Goal: Task Accomplishment & Management: Use online tool/utility

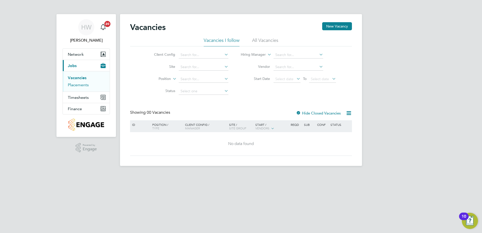
click at [81, 85] on link "Placements" at bounding box center [78, 84] width 21 height 5
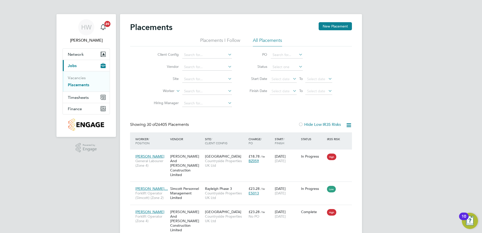
click at [262, 40] on li "All Placements" at bounding box center [267, 41] width 29 height 9
click at [329, 26] on button "New Placement" at bounding box center [334, 26] width 33 height 8
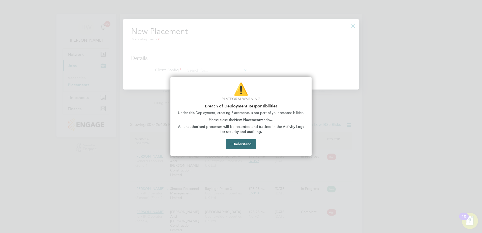
click at [236, 144] on button "I Understand" at bounding box center [241, 144] width 30 height 10
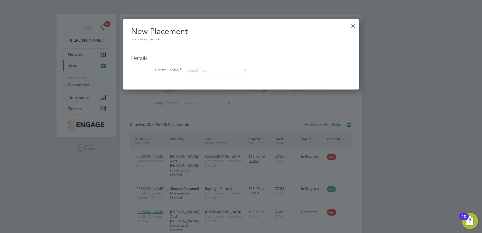
click at [243, 70] on icon at bounding box center [243, 70] width 0 height 7
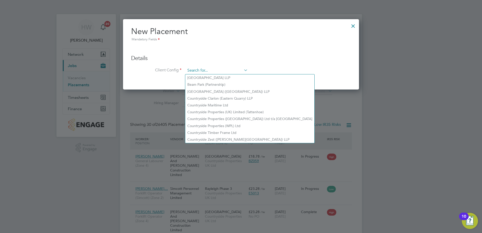
click at [218, 68] on input at bounding box center [216, 71] width 62 height 8
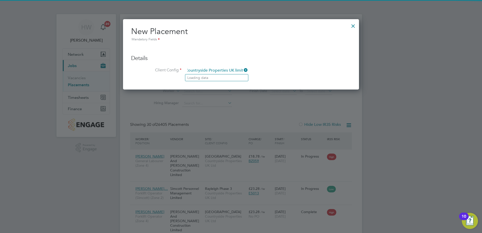
type input "Countryside Properties UK limited"
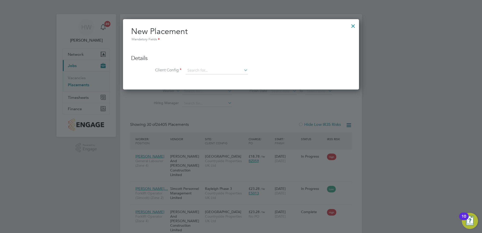
click at [353, 27] on div at bounding box center [352, 24] width 9 height 9
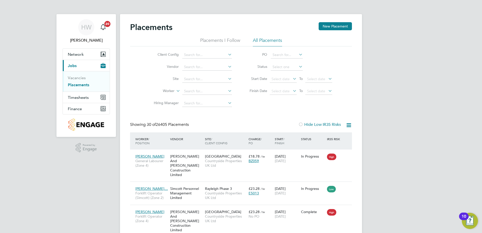
click at [227, 78] on icon at bounding box center [227, 78] width 0 height 7
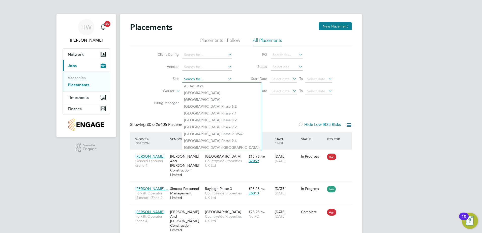
click at [205, 79] on input at bounding box center [207, 79] width 50 height 7
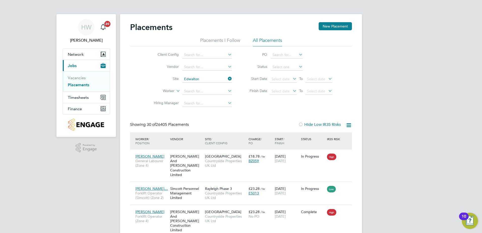
click at [201, 97] on li "Edwalton RV" at bounding box center [216, 99] width 68 height 7
type input "Edwalton RV"
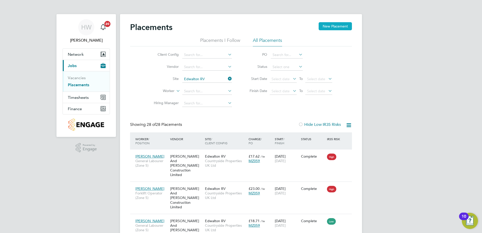
click at [336, 25] on button "New Placement" at bounding box center [334, 26] width 33 height 8
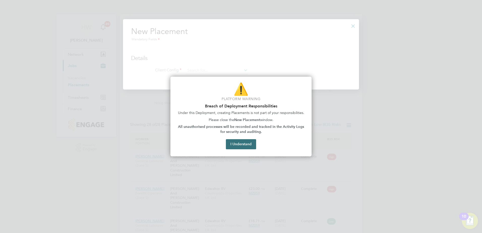
click at [248, 143] on button "I Understand" at bounding box center [241, 144] width 30 height 10
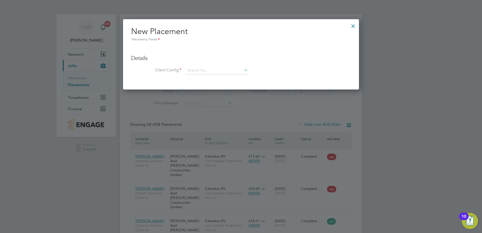
click at [243, 71] on icon at bounding box center [243, 70] width 0 height 7
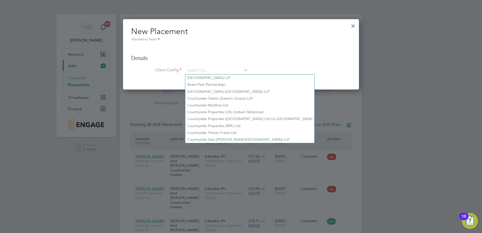
click at [343, 126] on div at bounding box center [241, 116] width 482 height 233
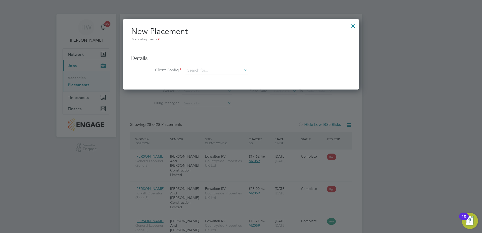
click at [353, 26] on div at bounding box center [352, 24] width 9 height 9
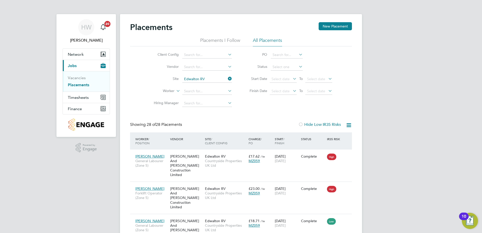
click at [77, 85] on link "Placements" at bounding box center [78, 84] width 21 height 5
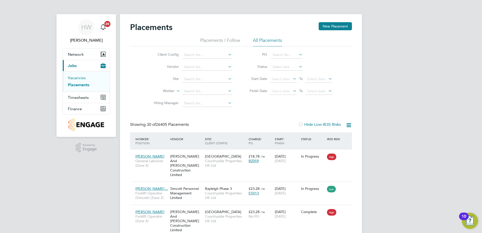
click at [75, 78] on link "Vacancies" at bounding box center [77, 77] width 18 height 5
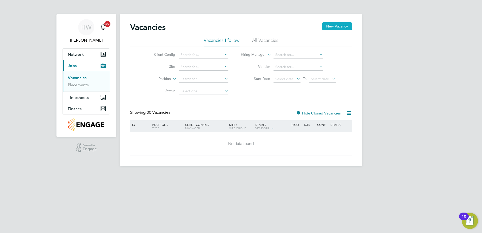
click at [335, 25] on button "New Vacancy" at bounding box center [337, 26] width 30 height 8
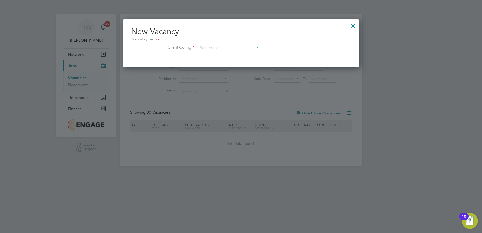
click at [255, 49] on icon at bounding box center [255, 47] width 0 height 7
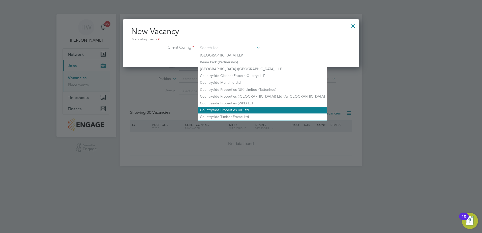
click at [239, 107] on li "Countryside Properties UK Ltd" at bounding box center [262, 110] width 129 height 7
type input "Countryside Properties UK Ltd"
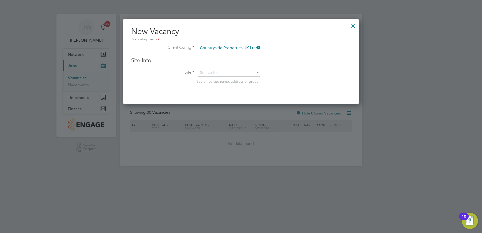
click at [352, 24] on div at bounding box center [352, 24] width 9 height 9
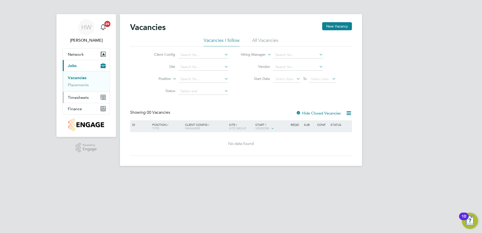
click at [79, 99] on span "Timesheets" at bounding box center [78, 97] width 21 height 5
click at [88, 98] on span "Timesheets" at bounding box center [78, 97] width 21 height 5
click at [83, 97] on link "Expenses" at bounding box center [76, 96] width 17 height 5
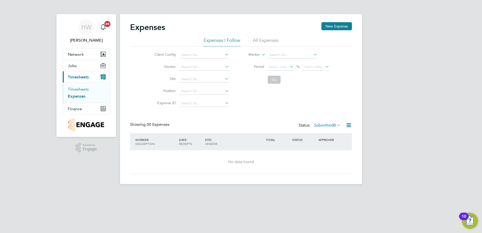
click at [87, 90] on link "Timesheets" at bounding box center [78, 89] width 21 height 5
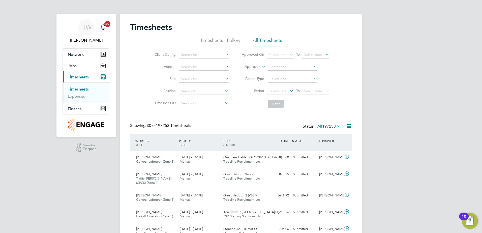
scroll to position [13, 44]
click at [224, 79] on icon at bounding box center [224, 78] width 0 height 7
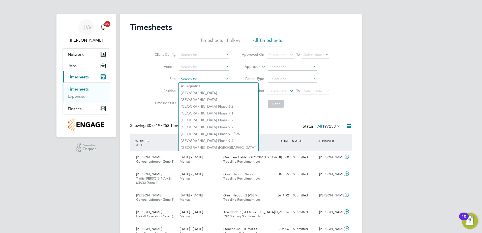
click at [206, 78] on input at bounding box center [204, 79] width 50 height 7
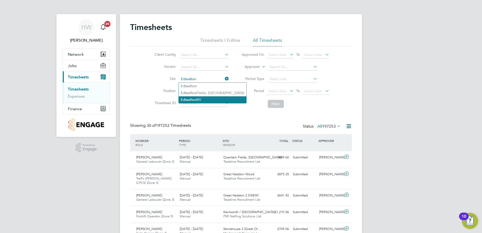
click at [210, 101] on li "Edwalton RV" at bounding box center [213, 99] width 68 height 7
type input "Edwalton RV"
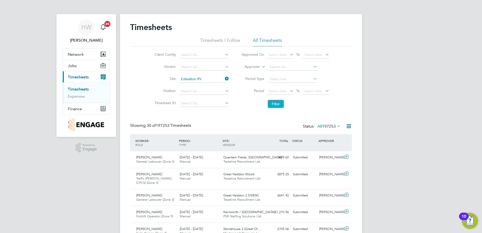
click at [277, 103] on button "Filter" at bounding box center [276, 104] width 16 height 8
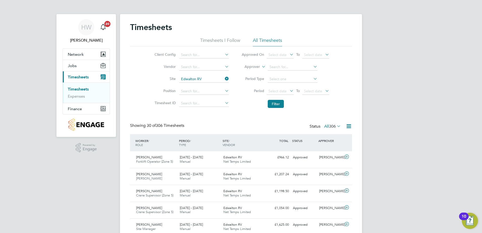
click at [350, 125] on icon at bounding box center [348, 126] width 6 height 6
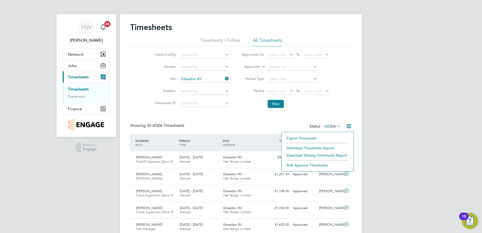
click at [313, 148] on li "Download Timesheets Report" at bounding box center [317, 147] width 67 height 7
